Goal: Task Accomplishment & Management: Manage account settings

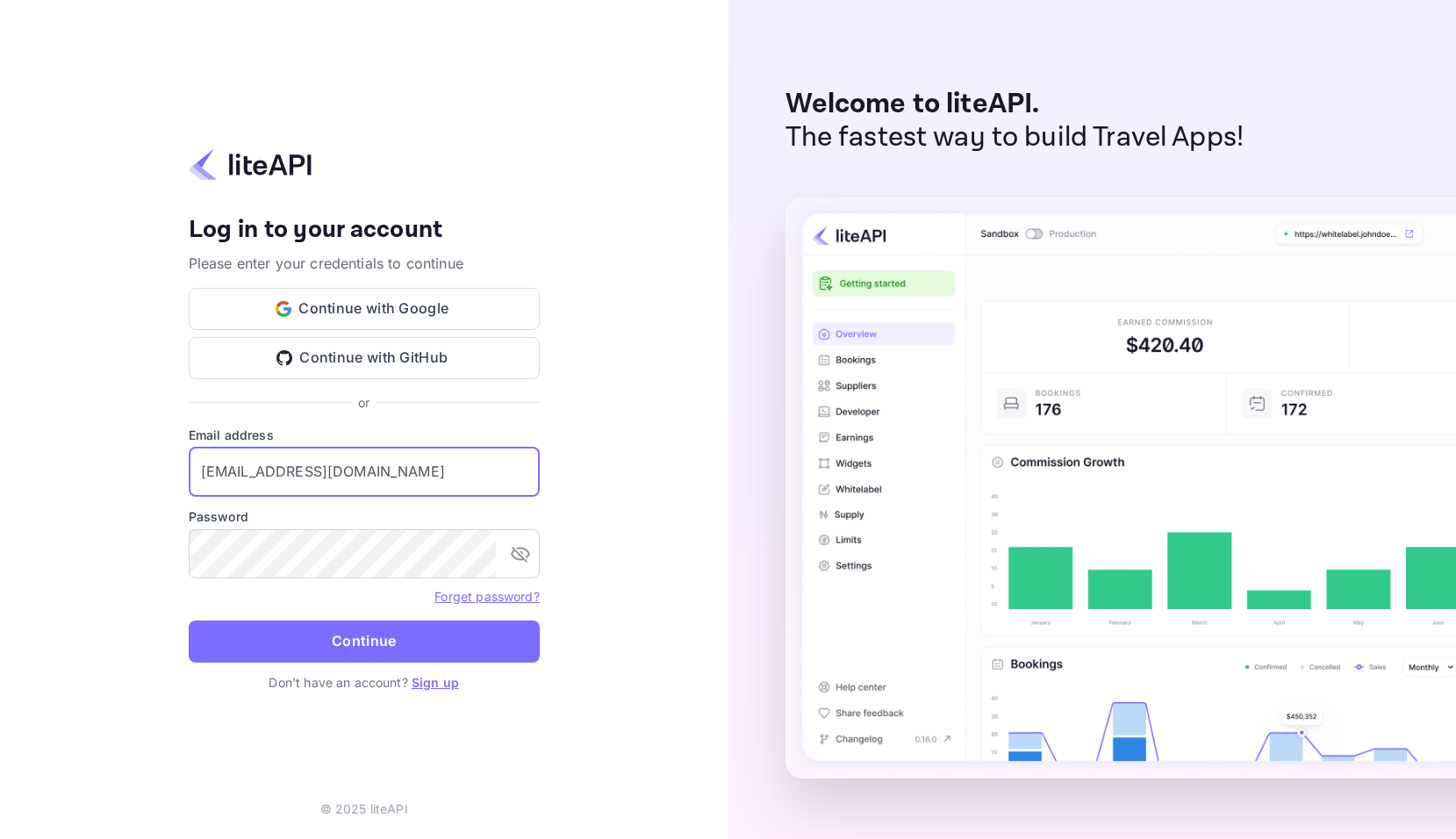
click at [433, 640] on button "Continue" at bounding box center [364, 641] width 351 height 42
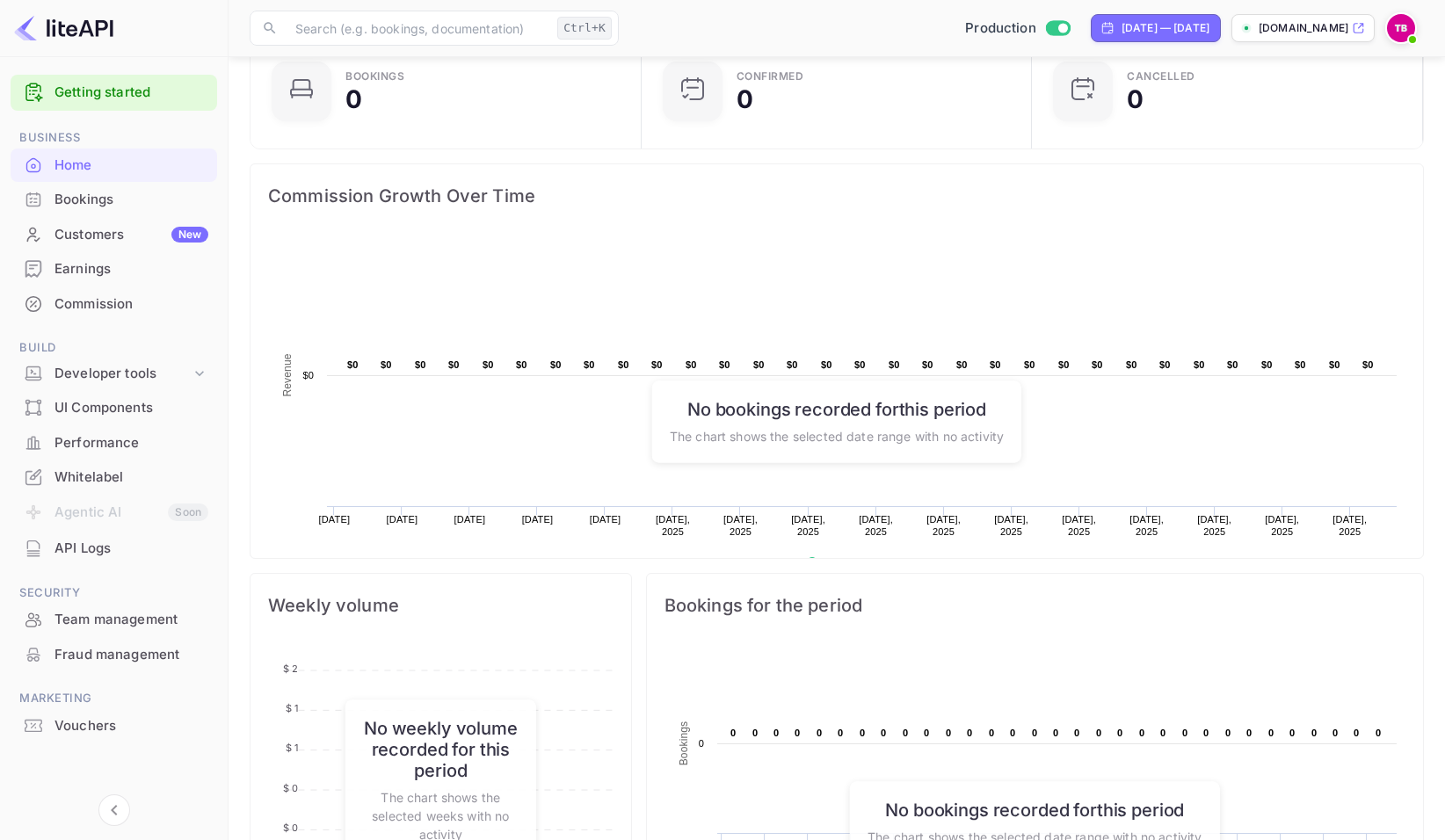
scroll to position [175, 0]
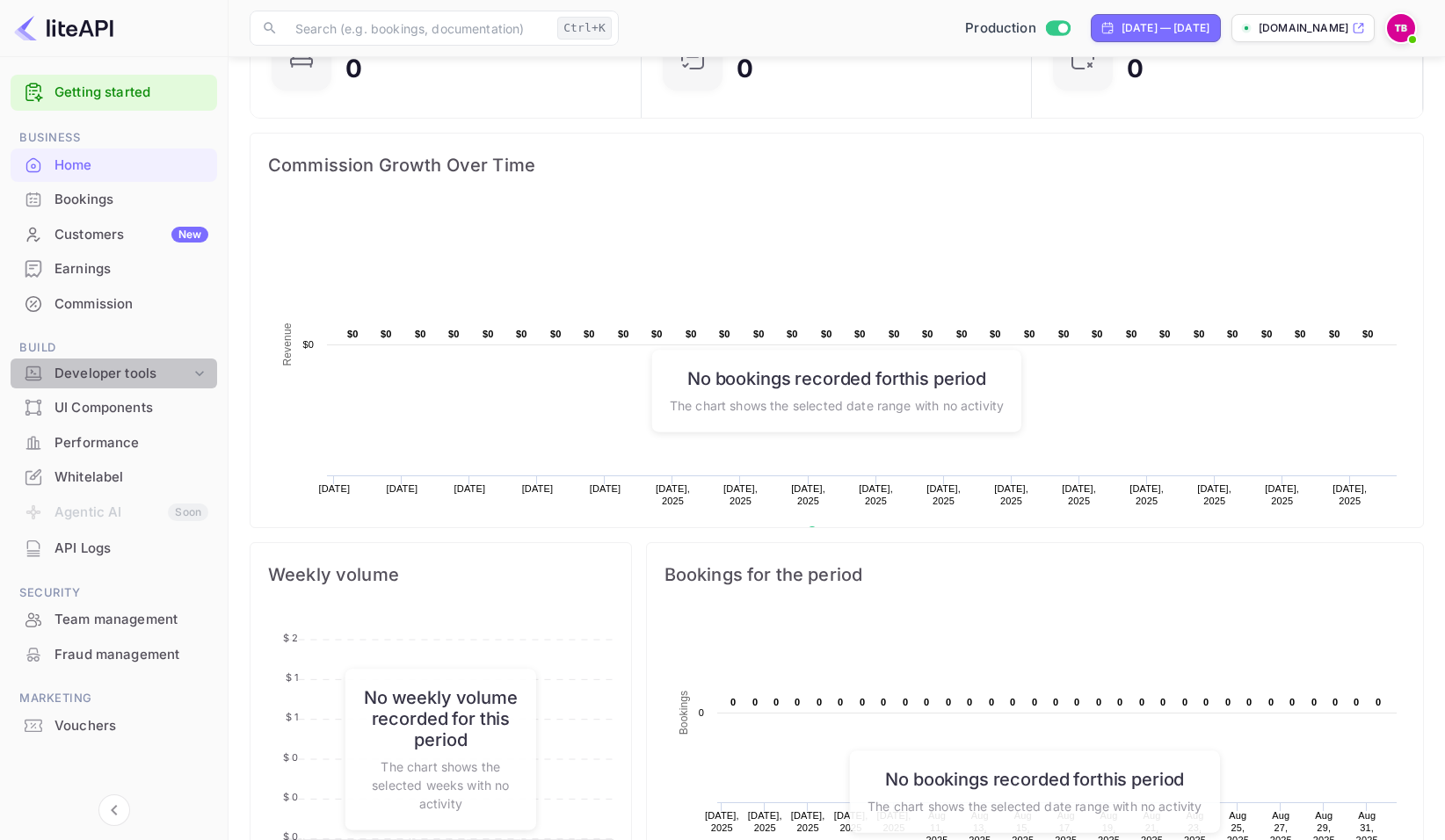
click at [197, 372] on icon at bounding box center [200, 373] width 9 height 5
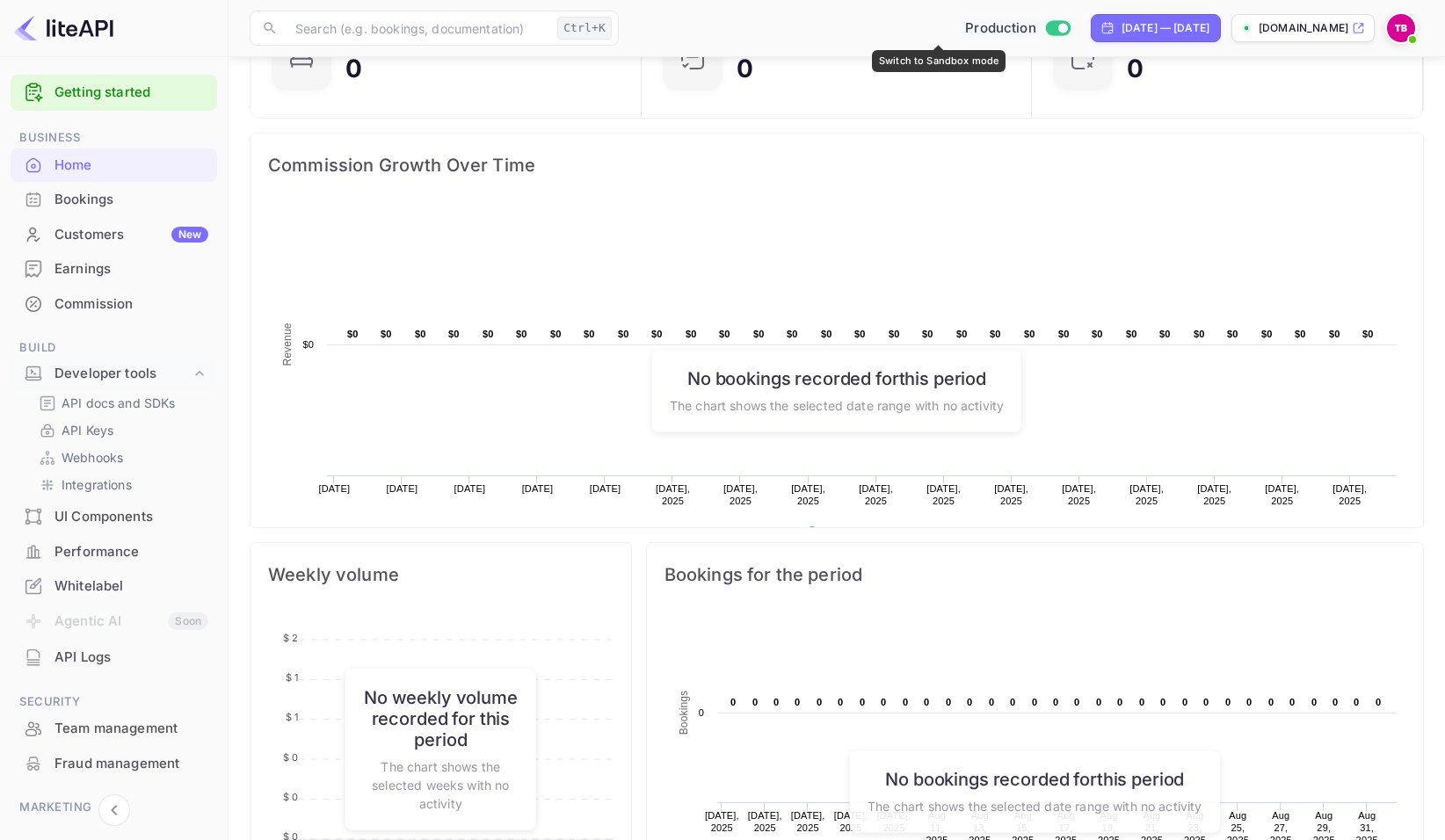
click at [1045, 29] on input "Switch to Sandbox mode" at bounding box center [1062, 27] width 35 height 12
checkbox input "false"
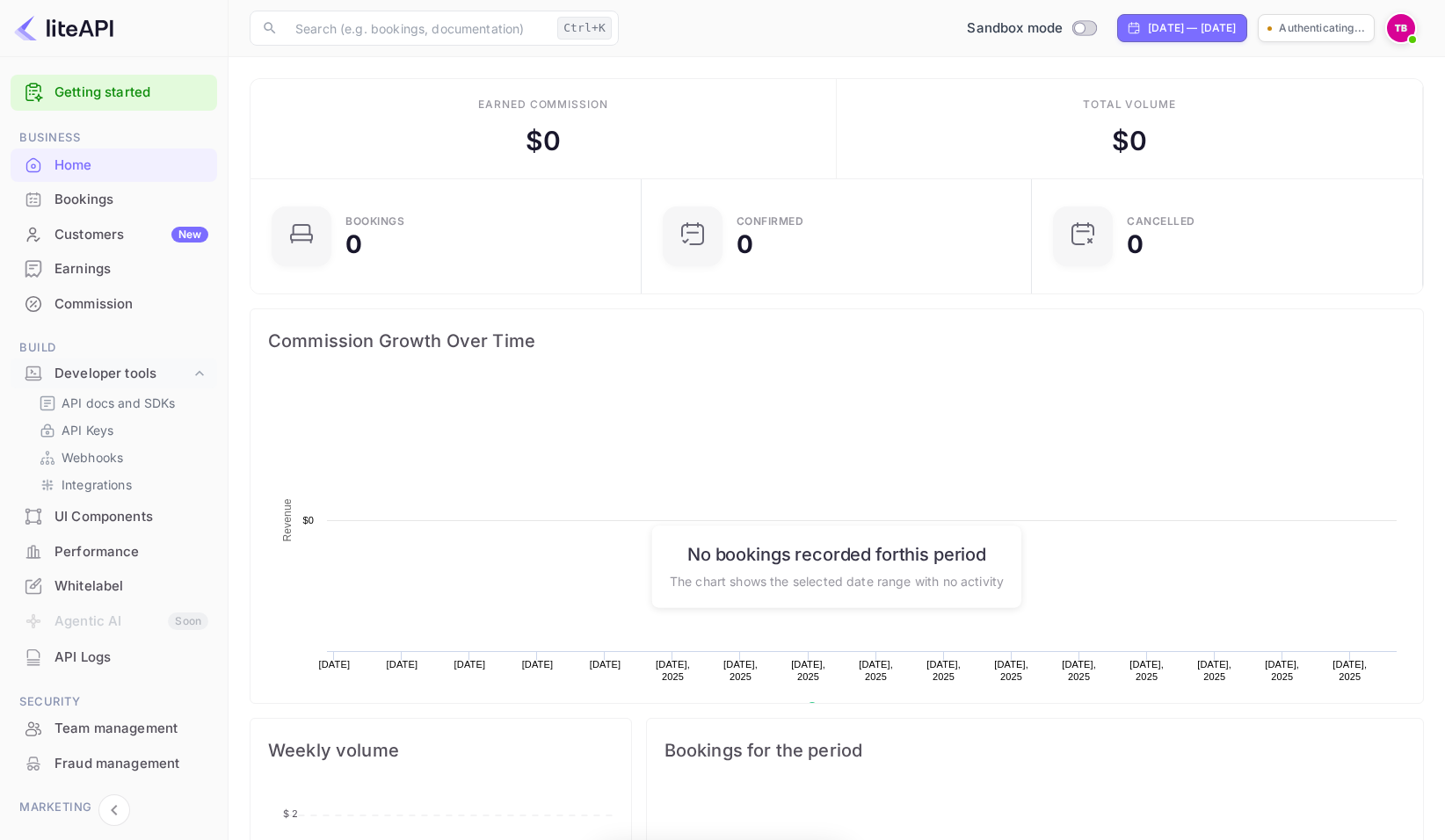
scroll to position [272, 366]
